Goal: Transaction & Acquisition: Purchase product/service

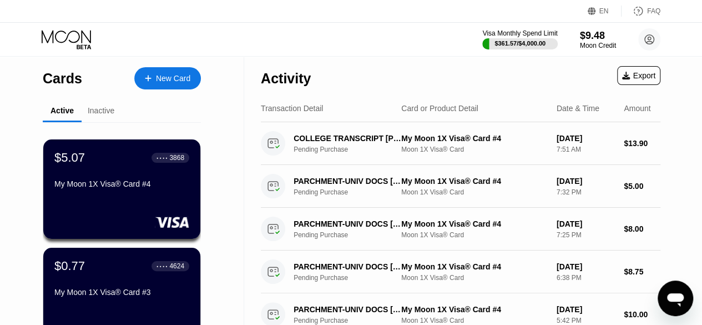
click at [165, 77] on div "New Card" at bounding box center [173, 78] width 34 height 9
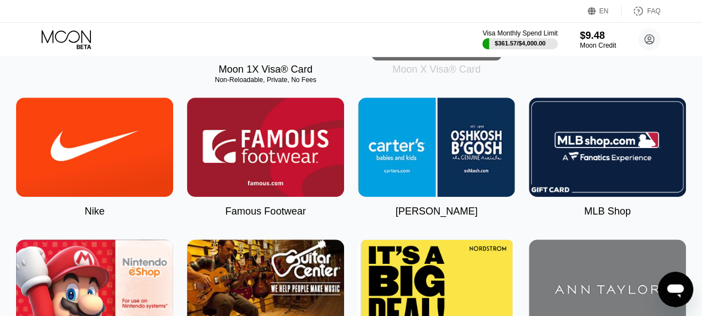
scroll to position [111, 0]
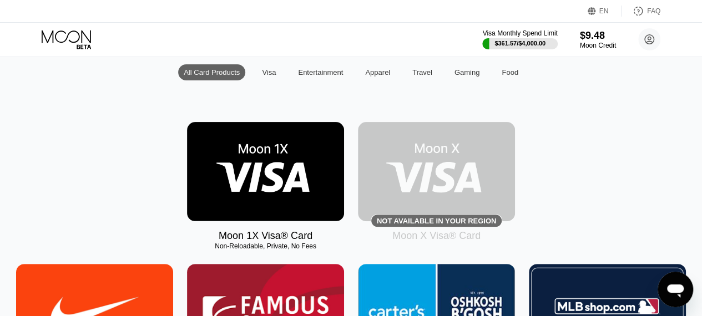
click at [281, 175] on img at bounding box center [265, 171] width 157 height 99
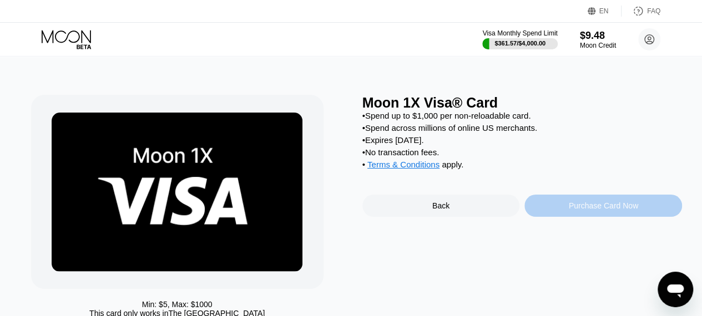
click at [599, 217] on div "Purchase Card Now" at bounding box center [603, 206] width 158 height 22
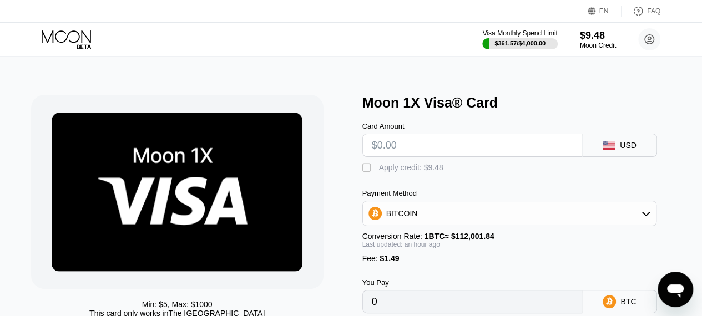
click at [420, 154] on input "text" at bounding box center [472, 145] width 201 height 22
type input "$200"
type input "0.00180090"
click at [466, 144] on input "$200" at bounding box center [472, 145] width 201 height 22
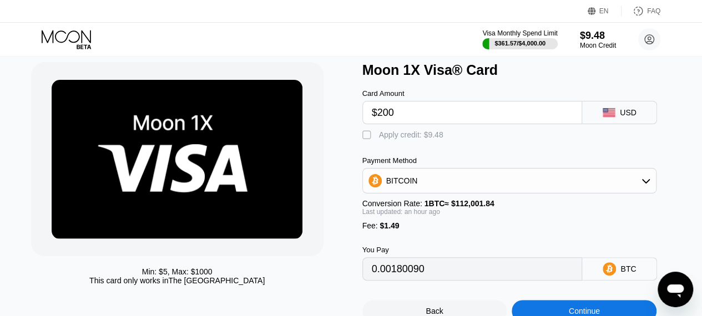
scroll to position [54, 0]
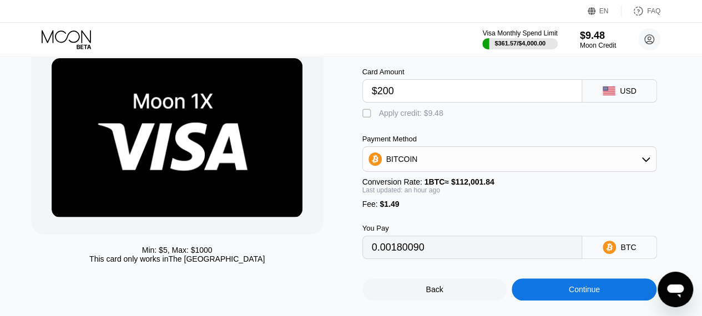
type input "$200"
click at [611, 159] on div "BITCOIN" at bounding box center [509, 159] width 293 height 22
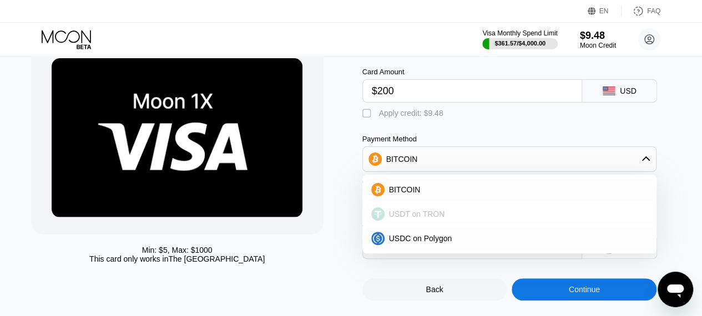
click at [498, 219] on div "USDT on TRON" at bounding box center [516, 214] width 264 height 9
type input "203.53"
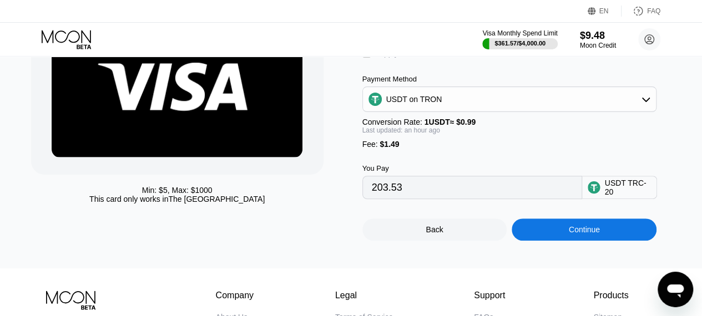
scroll to position [115, 0]
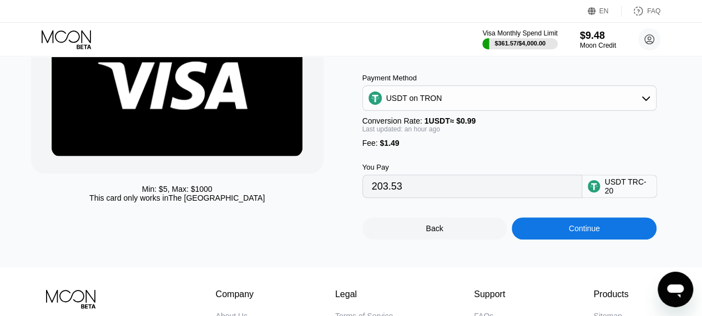
click at [583, 233] on div "Continue" at bounding box center [584, 228] width 31 height 9
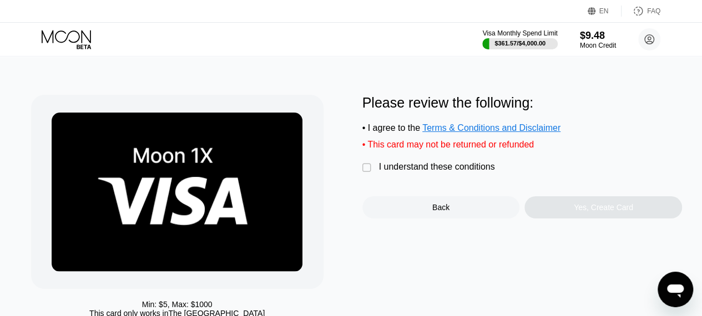
click at [363, 172] on div "" at bounding box center [367, 168] width 11 height 11
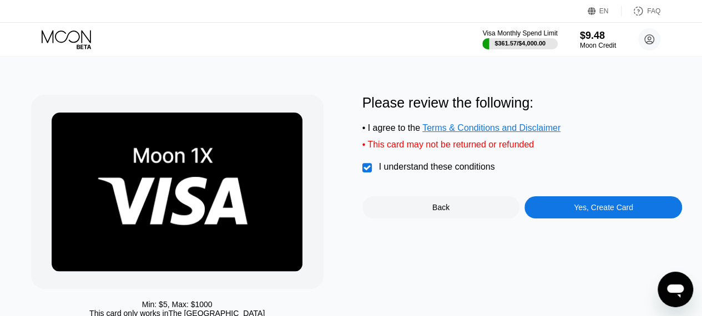
click at [594, 212] on div "Yes, Create Card" at bounding box center [603, 207] width 59 height 9
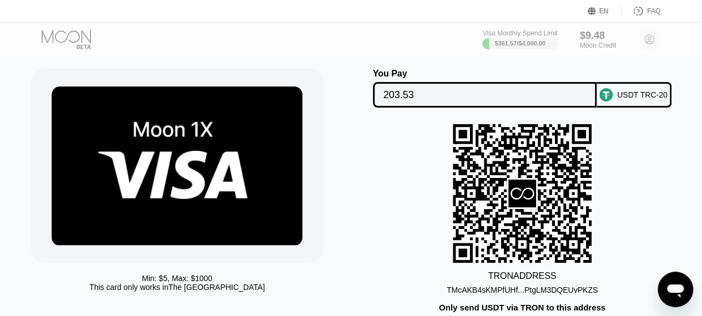
scroll to position [26, 0]
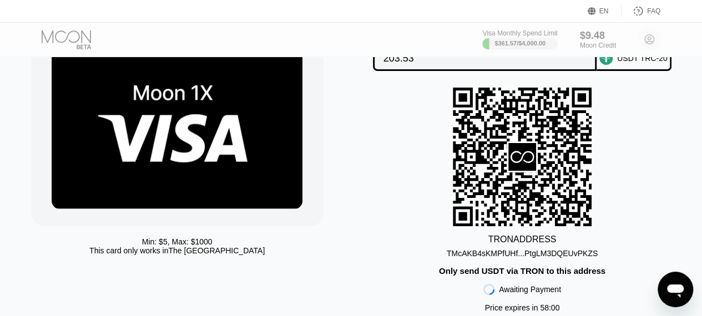
scroll to position [62, 0]
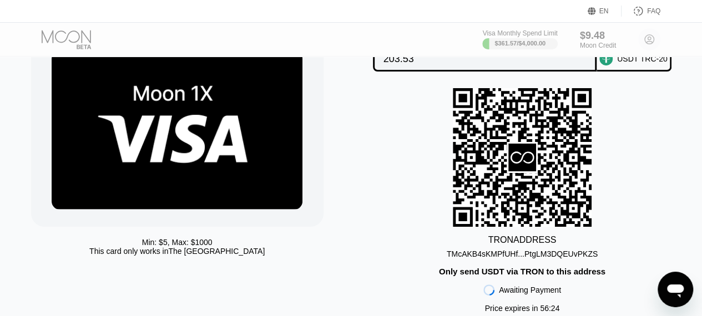
scroll to position [62, 0]
